Goal: Book appointment/travel/reservation

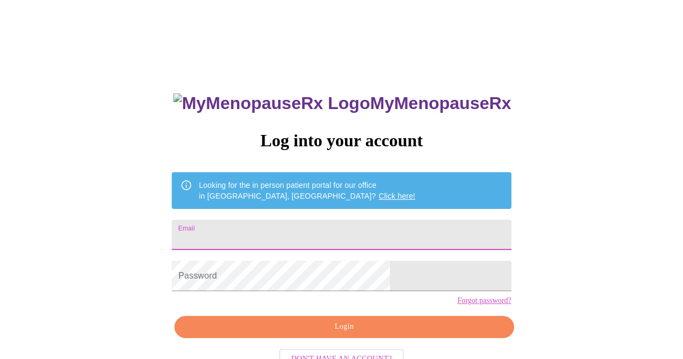
click at [308, 233] on input "Email" at bounding box center [341, 235] width 339 height 30
type input "[EMAIL_ADDRESS][DOMAIN_NAME]"
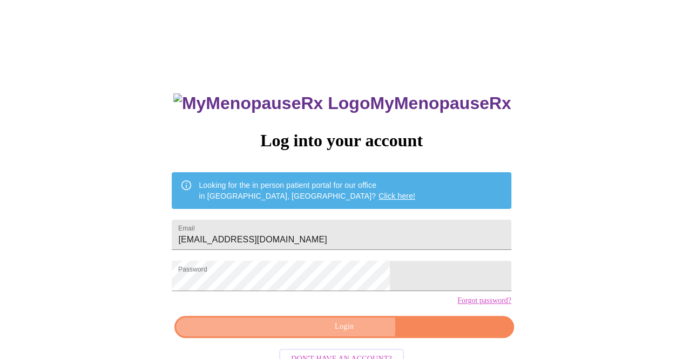
click at [346, 334] on span "Login" at bounding box center [344, 327] width 314 height 14
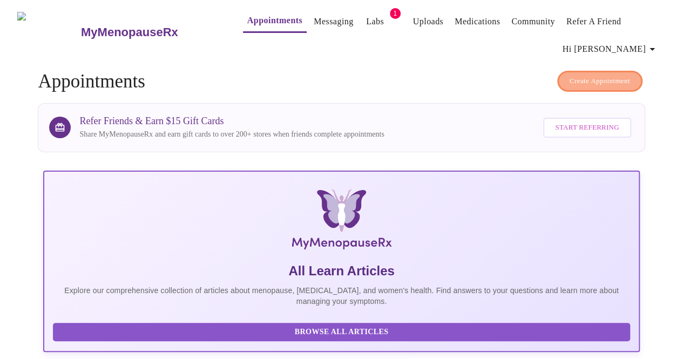
click at [578, 75] on span "Create Appointment" at bounding box center [600, 81] width 61 height 12
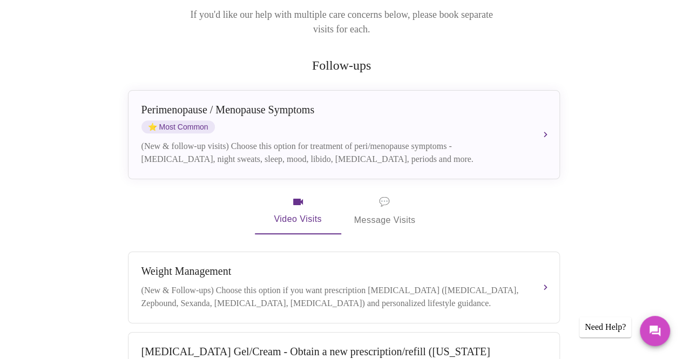
scroll to position [44, 0]
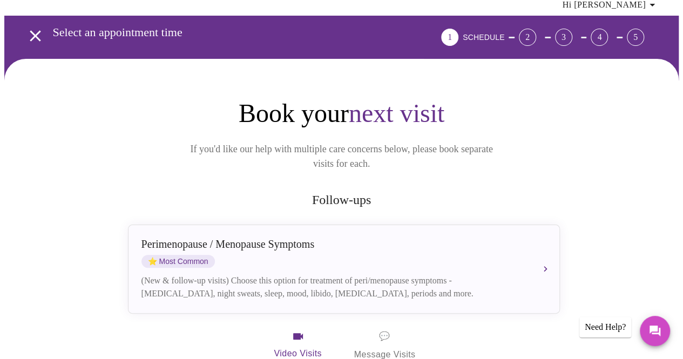
click at [462, 252] on div "[MEDICAL_DATA] / Menopause Symptoms ⭐ Most Common (New & follow-up visits) Choo…" at bounding box center [344, 269] width 405 height 62
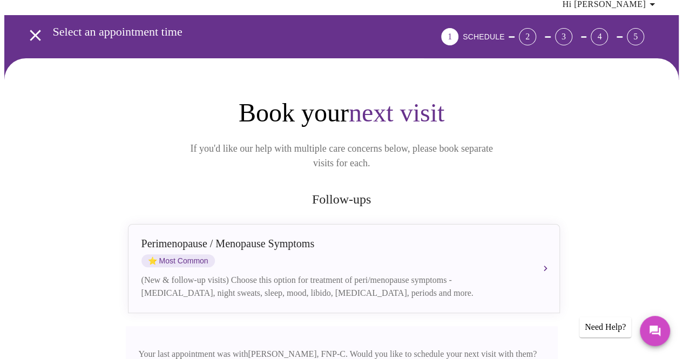
scroll to position [152, 0]
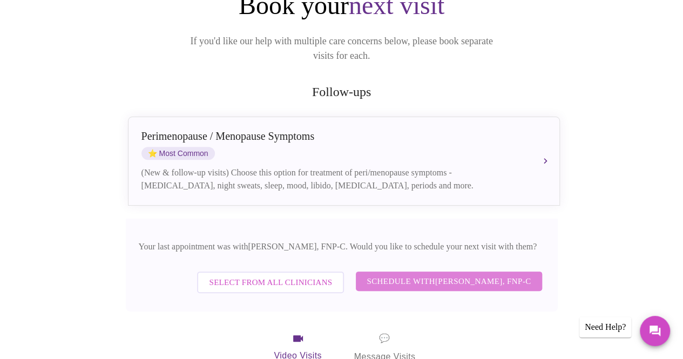
click at [421, 274] on span "Schedule with [PERSON_NAME], FNP-C" at bounding box center [449, 281] width 164 height 14
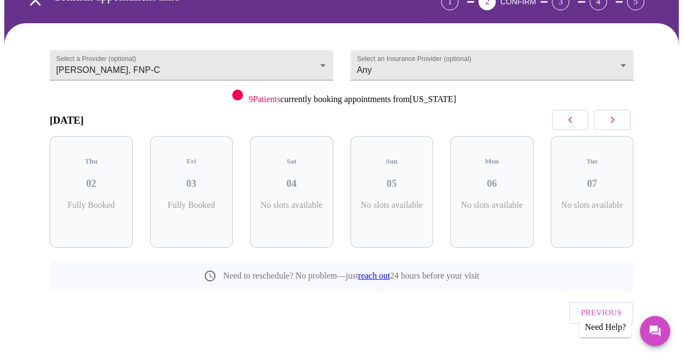
click at [619, 122] on icon "button" at bounding box center [612, 119] width 13 height 13
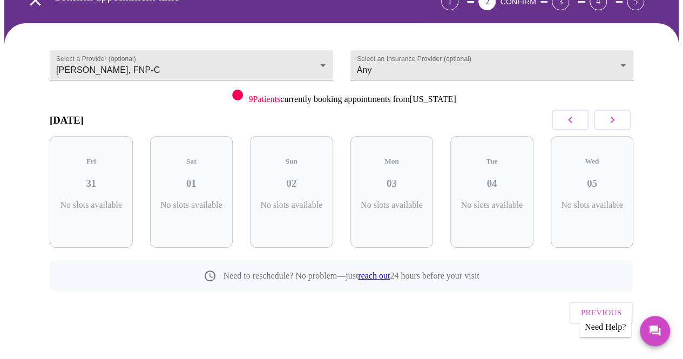
click at [619, 122] on icon "button" at bounding box center [612, 119] width 13 height 13
click at [302, 200] on p "4 Slots Left ( 8 Total)" at bounding box center [295, 210] width 39 height 21
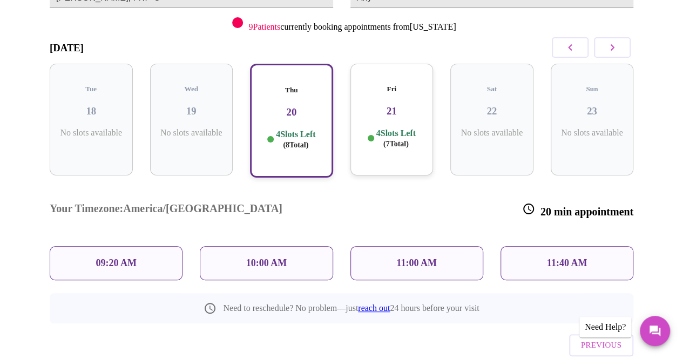
scroll to position [167, 0]
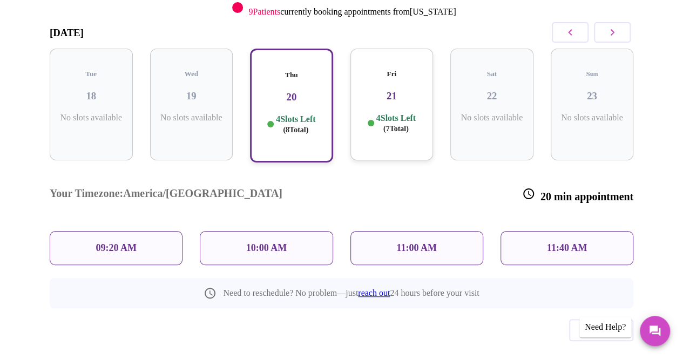
click at [75, 231] on div "09:20 AM" at bounding box center [116, 248] width 133 height 34
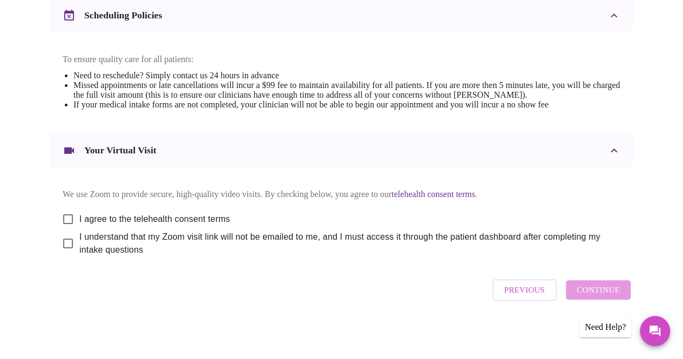
scroll to position [432, 0]
click at [62, 223] on input "I agree to the telehealth consent terms" at bounding box center [68, 219] width 23 height 23
checkbox input "true"
click at [68, 254] on input "I understand that my Zoom visit link will not be emailed to me, and I must acce…" at bounding box center [68, 243] width 23 height 23
checkbox input "true"
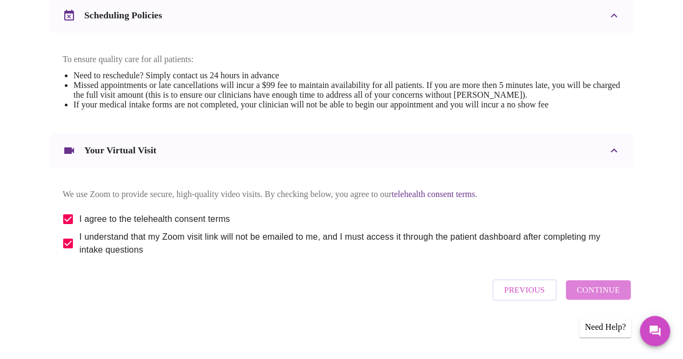
click at [616, 297] on span "Continue" at bounding box center [598, 290] width 43 height 14
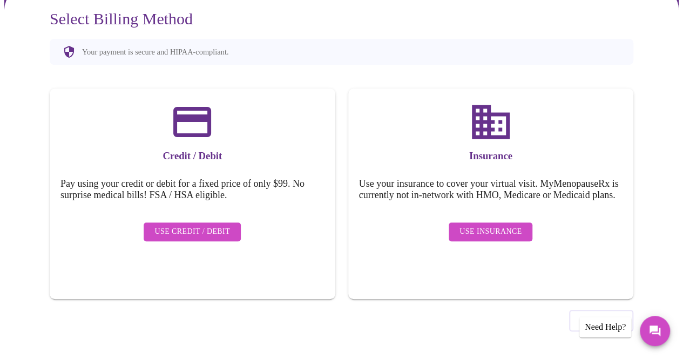
click at [183, 225] on span "Use Credit / Debit" at bounding box center [192, 232] width 76 height 14
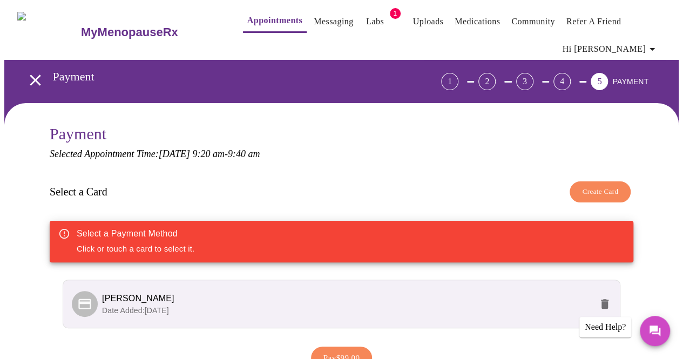
scroll to position [98, 0]
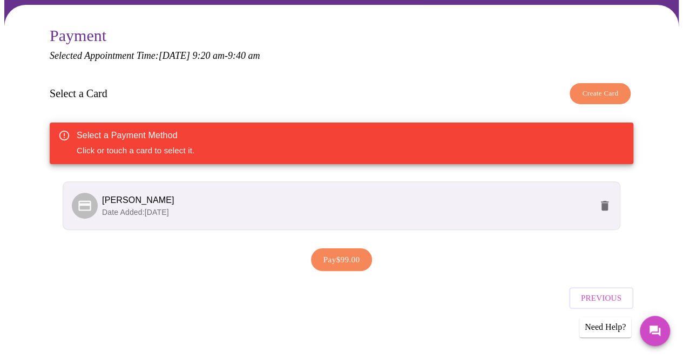
click at [322, 211] on p "Date Added: [DATE]" at bounding box center [347, 212] width 490 height 11
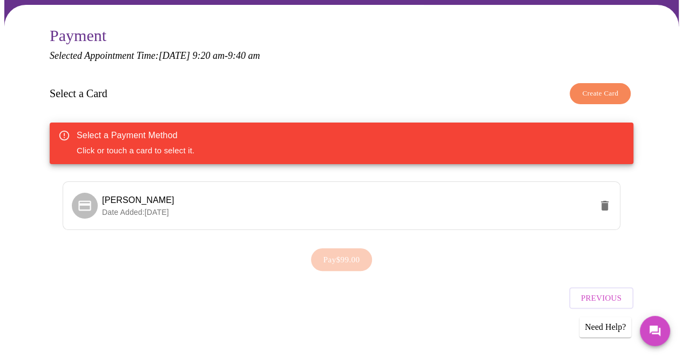
click at [109, 208] on span "Date Added: [DATE]" at bounding box center [135, 212] width 67 height 9
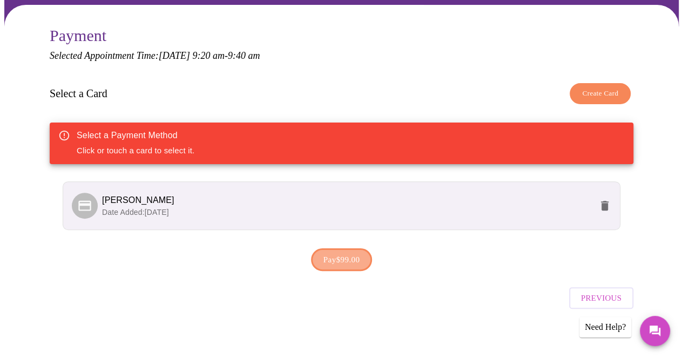
click at [358, 259] on span "Pay $99.00" at bounding box center [342, 260] width 37 height 14
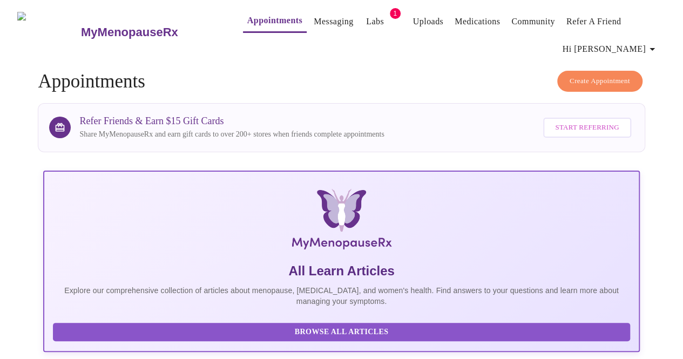
click at [646, 46] on span "Hi [PERSON_NAME]" at bounding box center [611, 49] width 96 height 15
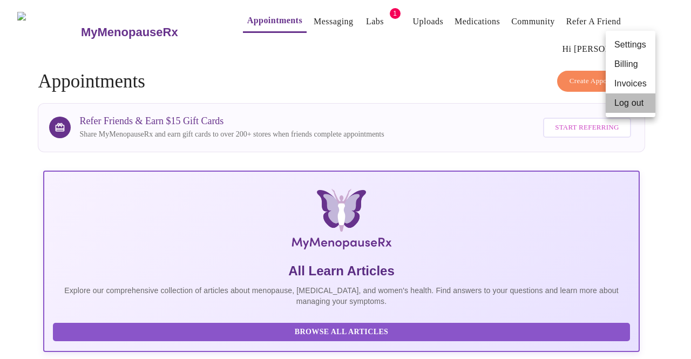
click at [632, 105] on li "Log out" at bounding box center [631, 102] width 50 height 19
